Goal: Information Seeking & Learning: Check status

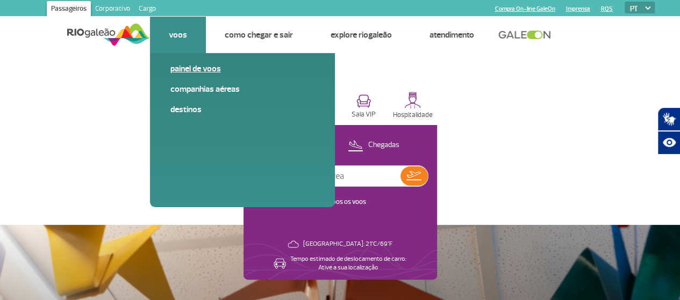
click at [199, 64] on link "Painel de voos" at bounding box center [242, 69] width 144 height 12
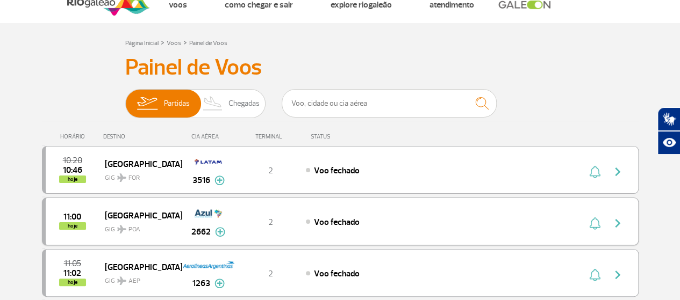
scroll to position [54, 0]
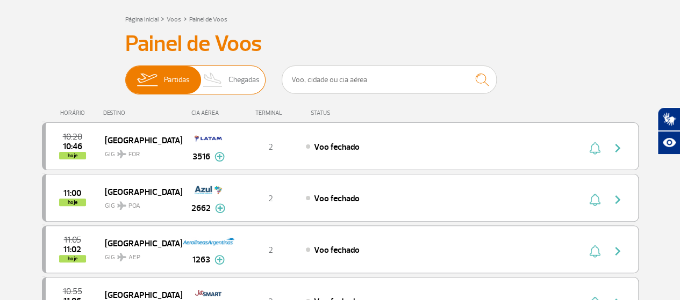
click at [247, 90] on span "Chegadas" at bounding box center [243, 80] width 31 height 28
click at [125, 75] on input "Partidas Chegadas" at bounding box center [125, 75] width 0 height 0
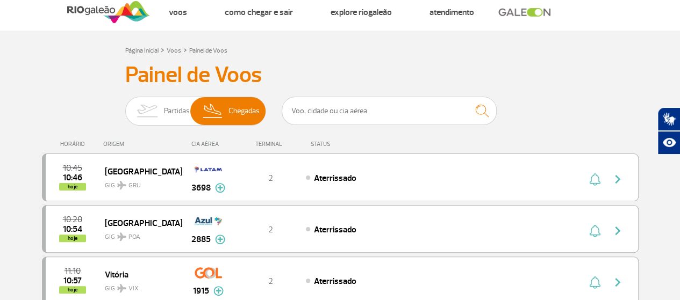
scroll to position [0, 0]
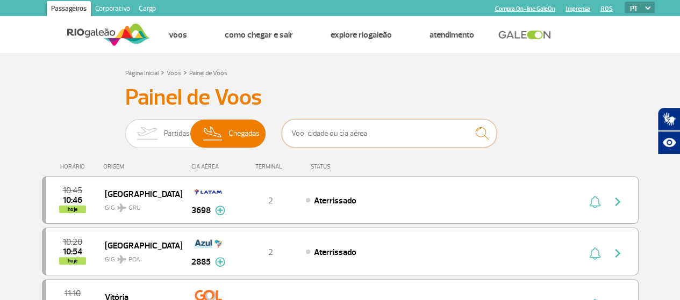
click at [348, 137] on input "text" at bounding box center [389, 133] width 215 height 28
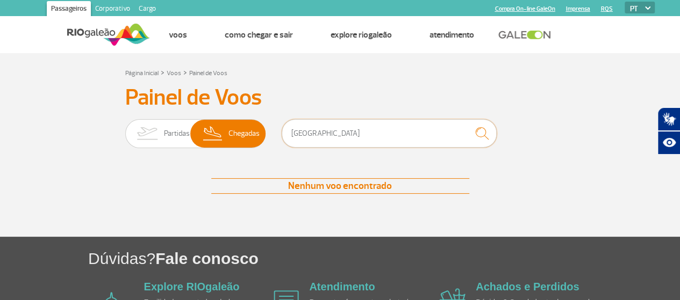
click at [348, 137] on input "[GEOGRAPHIC_DATA]" at bounding box center [389, 133] width 215 height 28
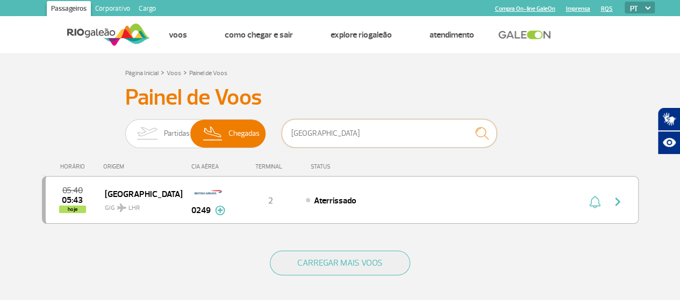
type input "[GEOGRAPHIC_DATA]"
